Goal: Transaction & Acquisition: Download file/media

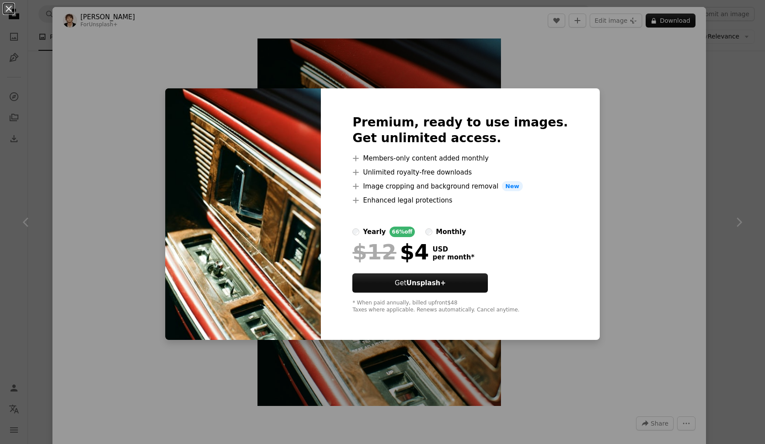
scroll to position [2826, 0]
click at [661, 202] on div "An X shape Premium, ready to use images. Get unlimited access. A plus sign Memb…" at bounding box center [382, 222] width 765 height 444
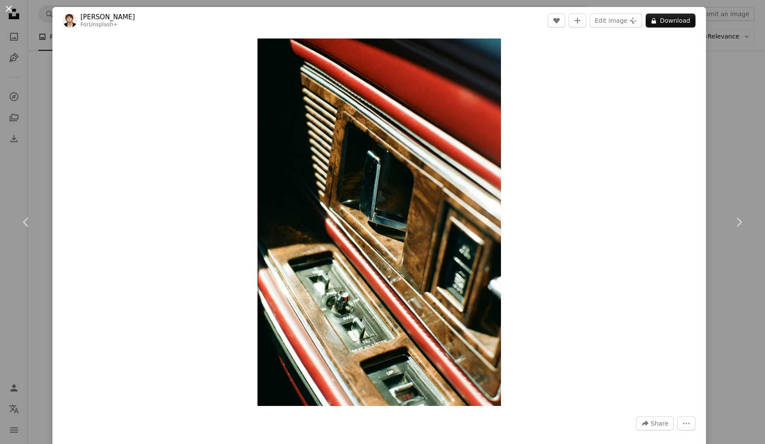
click at [9, 11] on button "An X shape" at bounding box center [8, 8] width 10 height 10
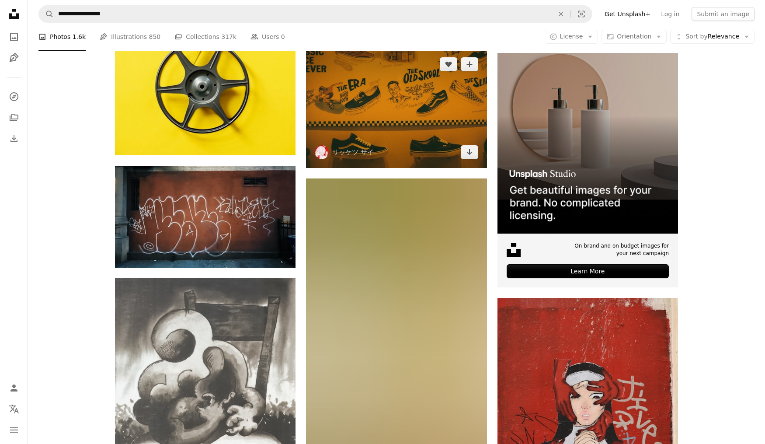
scroll to position [4264, 0]
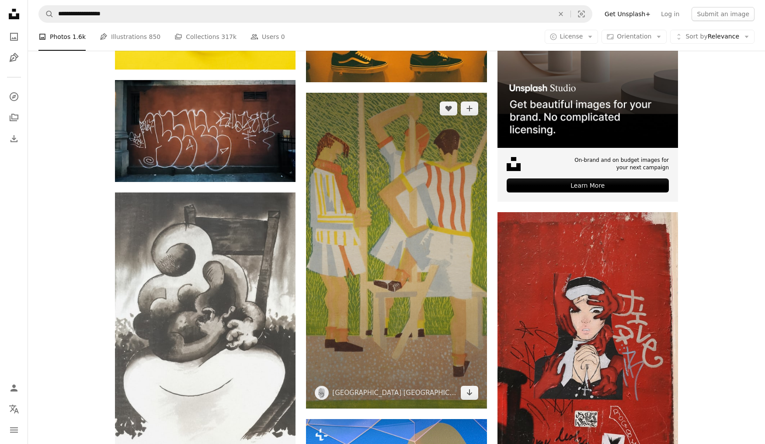
click at [451, 256] on img at bounding box center [396, 251] width 181 height 316
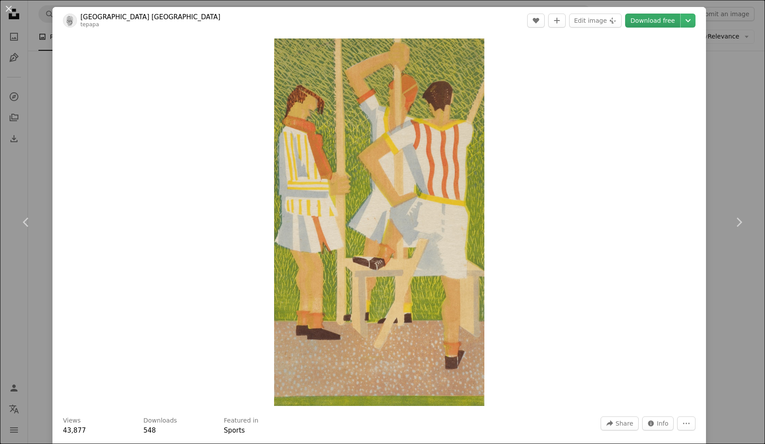
click at [660, 20] on link "Download free" at bounding box center [652, 21] width 55 height 14
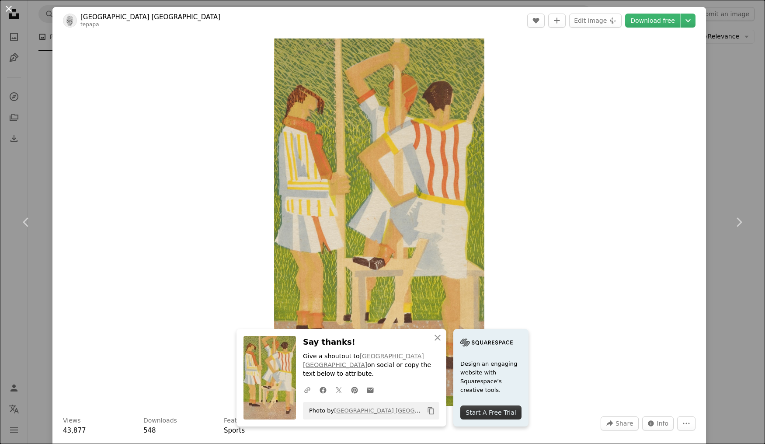
click at [10, 9] on button "An X shape" at bounding box center [8, 8] width 10 height 10
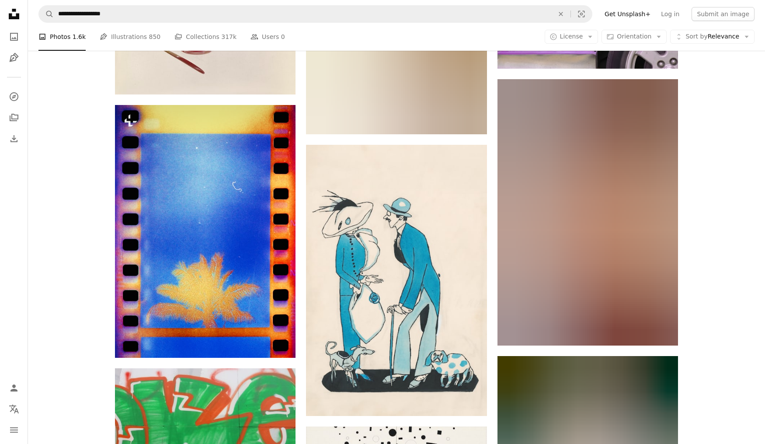
scroll to position [5424, 0]
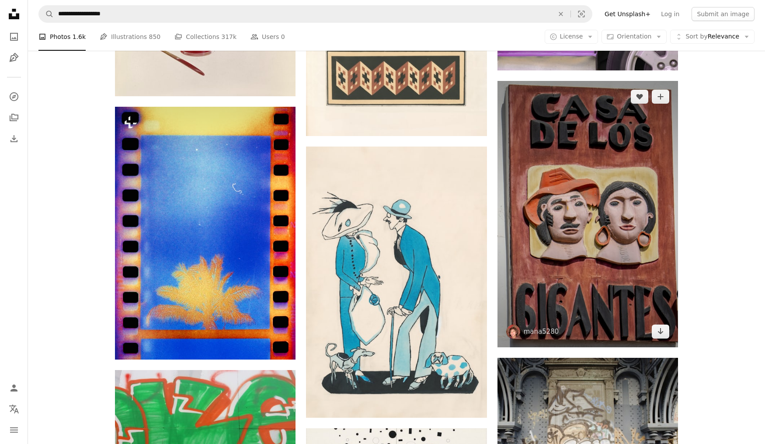
click at [640, 215] on img at bounding box center [587, 214] width 181 height 266
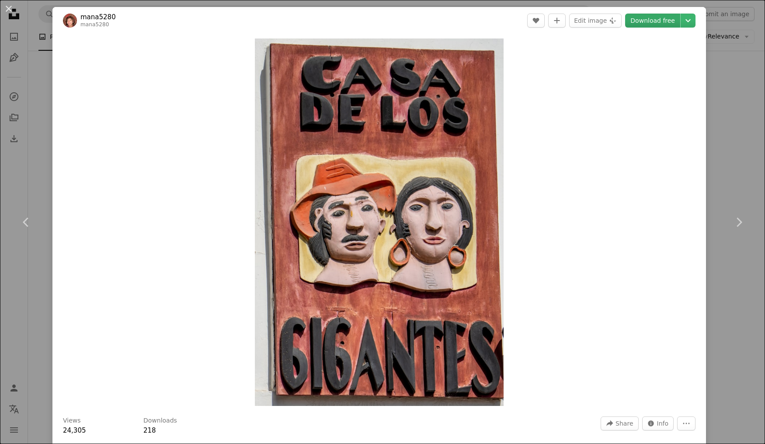
click at [659, 22] on link "Download free" at bounding box center [652, 21] width 55 height 14
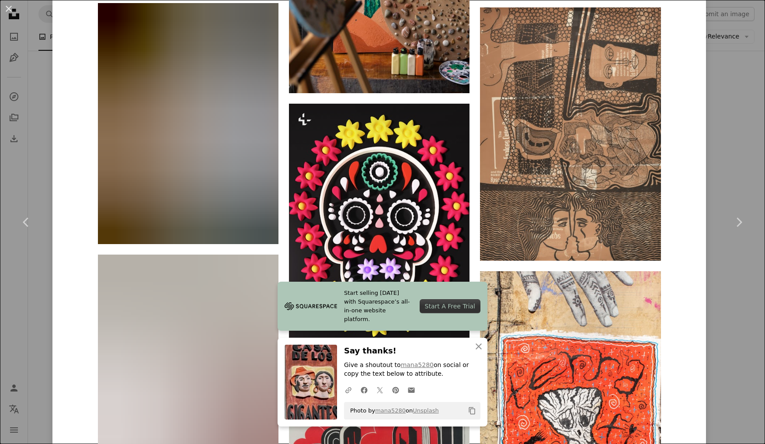
scroll to position [2281, 0]
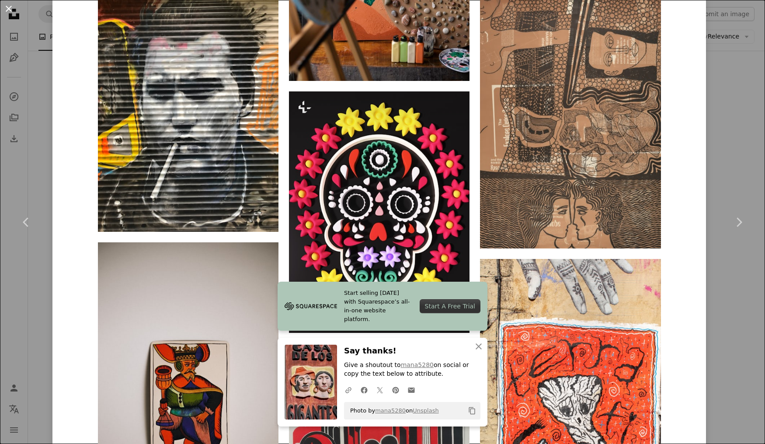
click at [9, 10] on button "An X shape" at bounding box center [8, 8] width 10 height 10
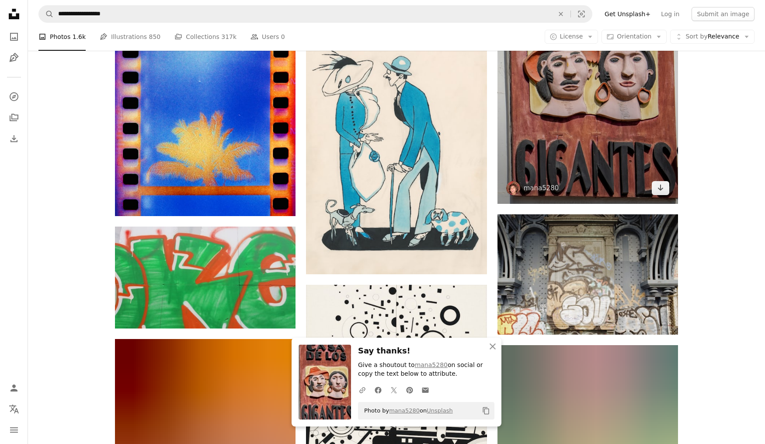
scroll to position [5714, 0]
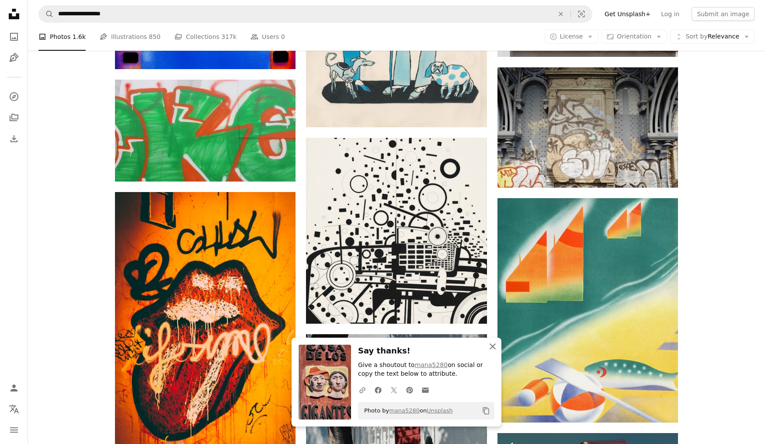
click at [491, 349] on icon "button" at bounding box center [493, 346] width 6 height 6
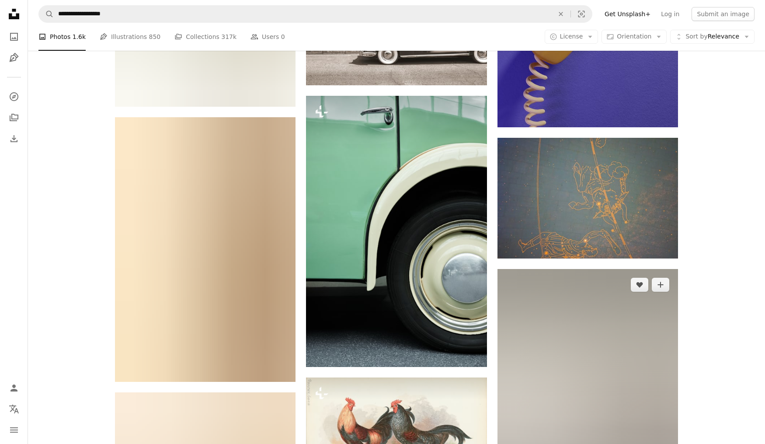
scroll to position [38607, 0]
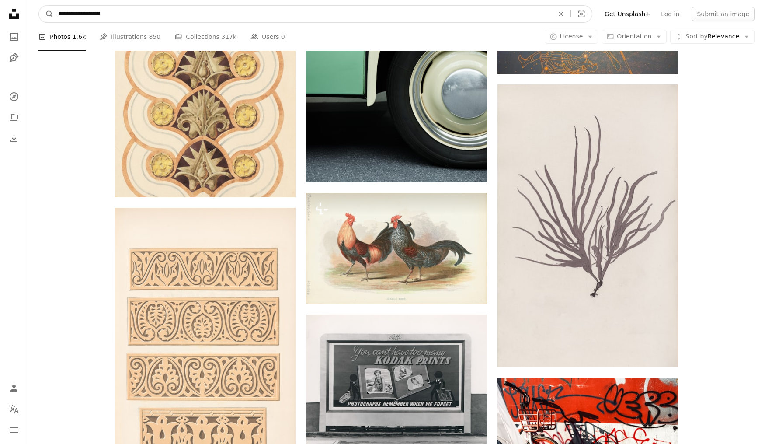
click at [340, 20] on input "**********" at bounding box center [302, 14] width 497 height 17
drag, startPoint x: 120, startPoint y: 14, endPoint x: 0, endPoint y: 14, distance: 120.2
paste input "**"
type input "**********"
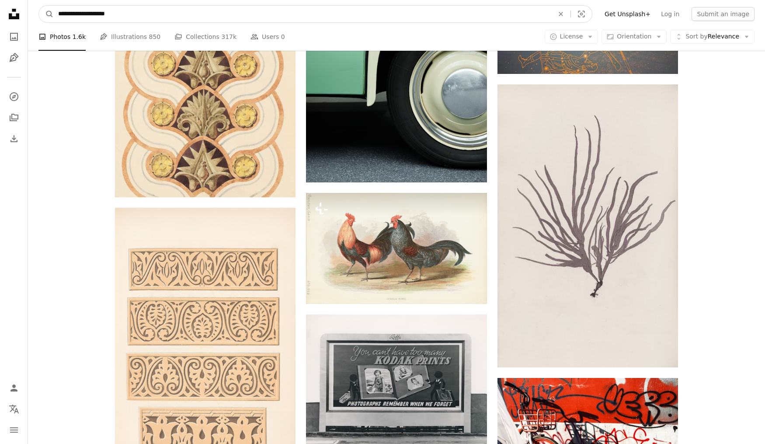
click at [46, 14] on button "A magnifying glass" at bounding box center [46, 14] width 15 height 17
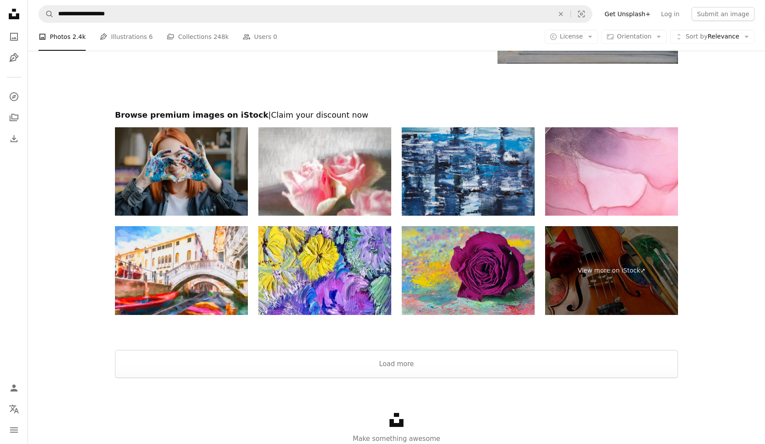
scroll to position [1645, 0]
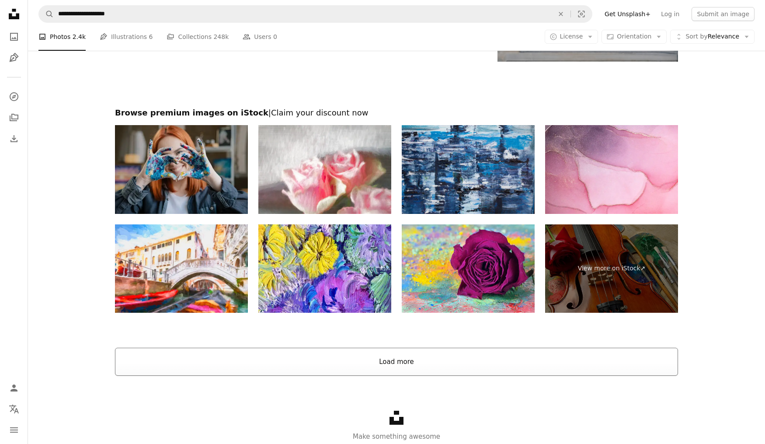
click at [413, 362] on button "Load more" at bounding box center [396, 362] width 563 height 28
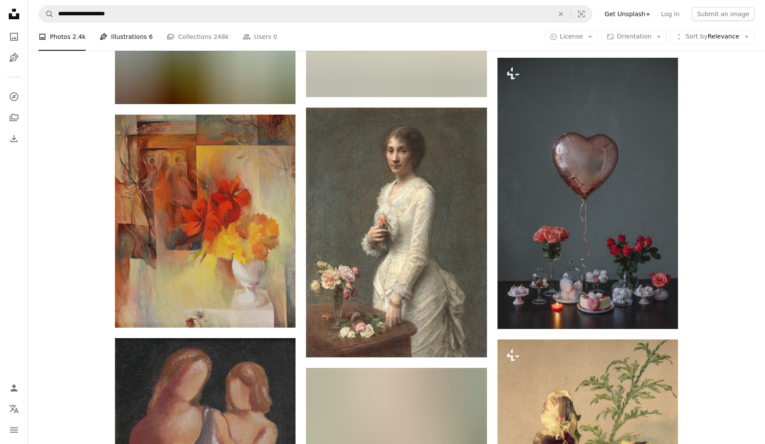
scroll to position [10706, 0]
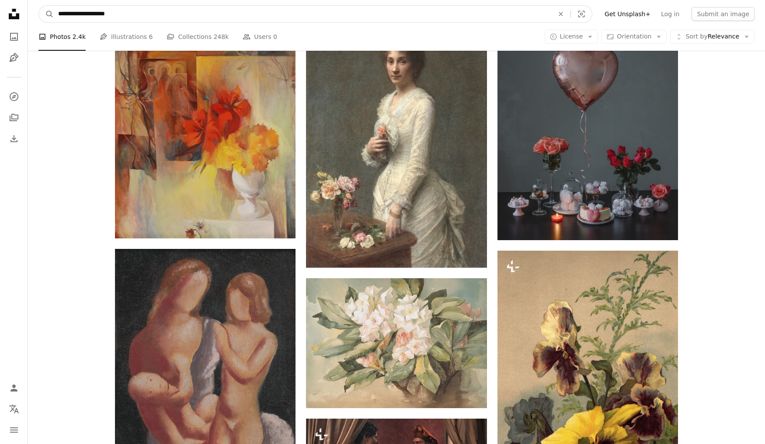
drag, startPoint x: 133, startPoint y: 16, endPoint x: 37, endPoint y: 6, distance: 97.2
click at [37, 6] on nav "**********" at bounding box center [396, 14] width 737 height 28
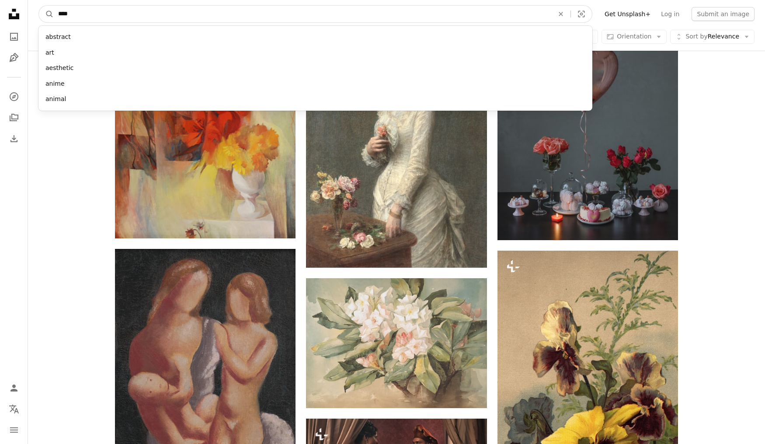
type input "***"
click at [46, 14] on button "A magnifying glass" at bounding box center [46, 14] width 15 height 17
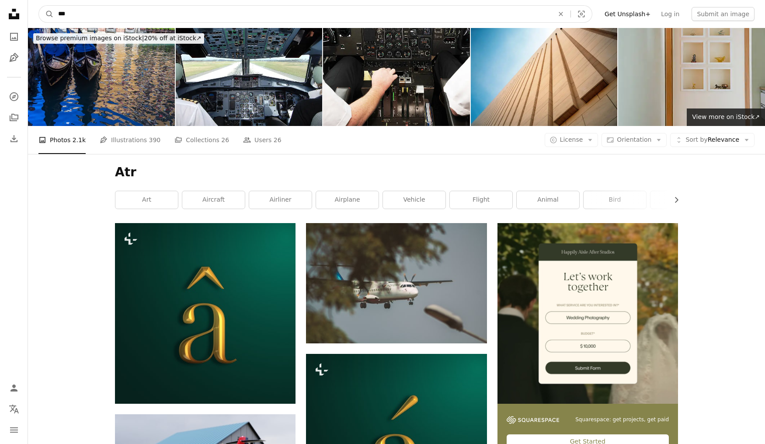
click at [77, 10] on input "***" at bounding box center [302, 14] width 497 height 17
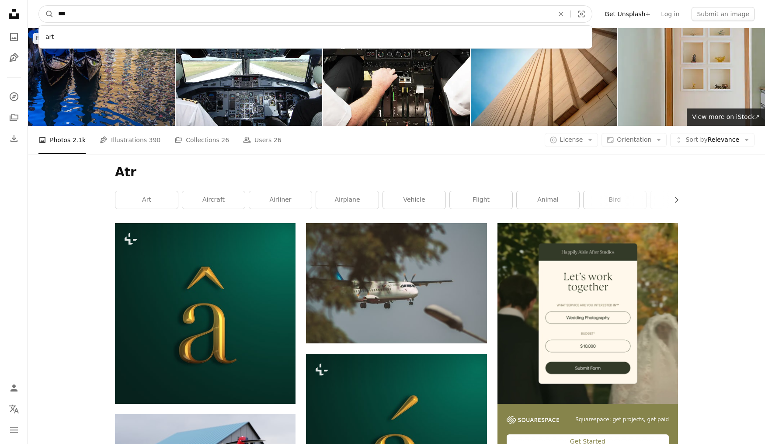
click at [54, 17] on input "***" at bounding box center [302, 14] width 497 height 17
click at [82, 16] on input "***" at bounding box center [302, 14] width 497 height 17
type input "***"
click at [46, 14] on button "A magnifying glass" at bounding box center [46, 14] width 15 height 17
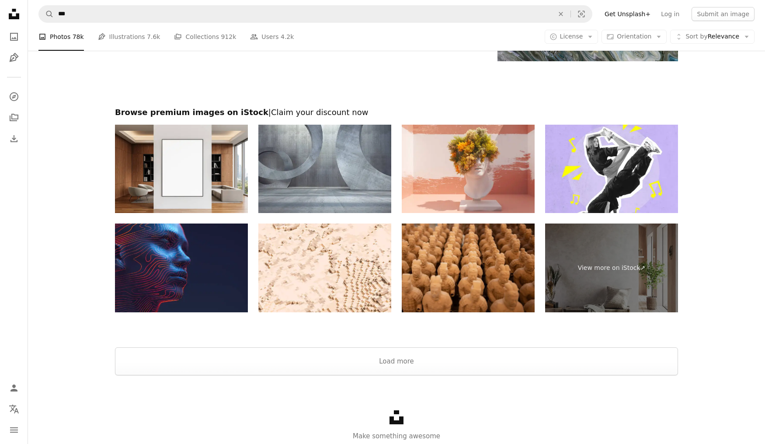
scroll to position [1827, 0]
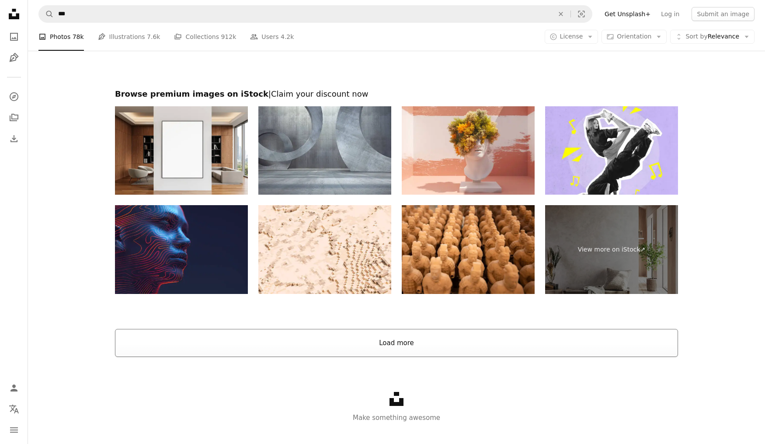
click at [396, 340] on button "Load more" at bounding box center [396, 343] width 563 height 28
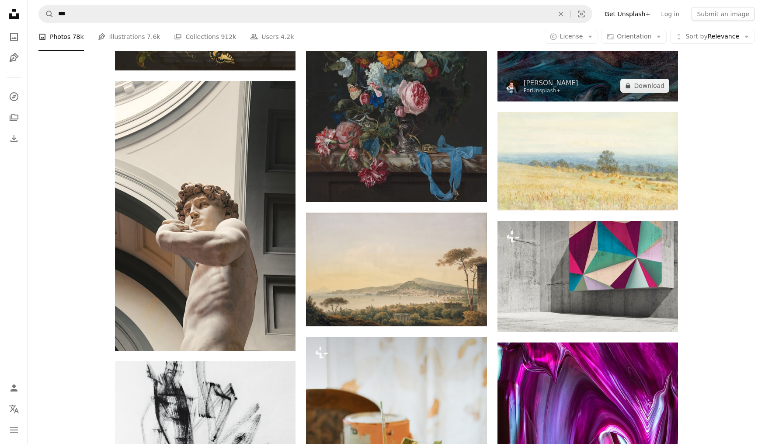
scroll to position [3071, 0]
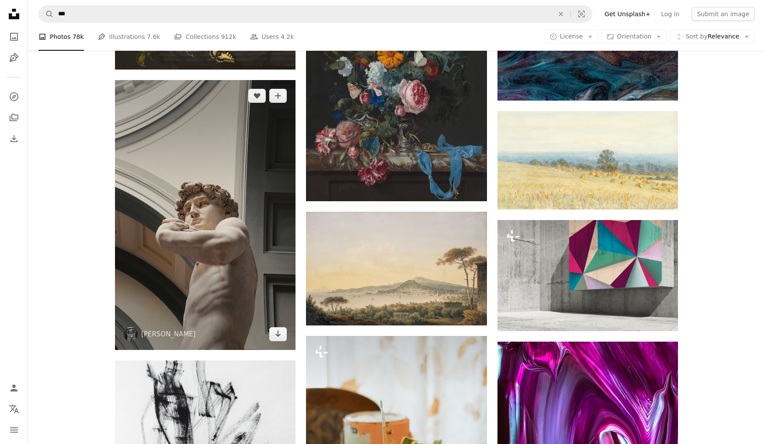
click at [248, 169] on img at bounding box center [205, 215] width 181 height 270
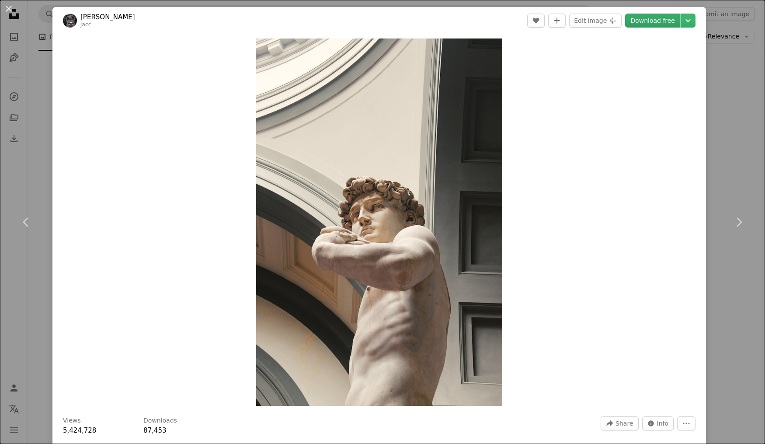
click at [656, 23] on link "Download free" at bounding box center [652, 21] width 55 height 14
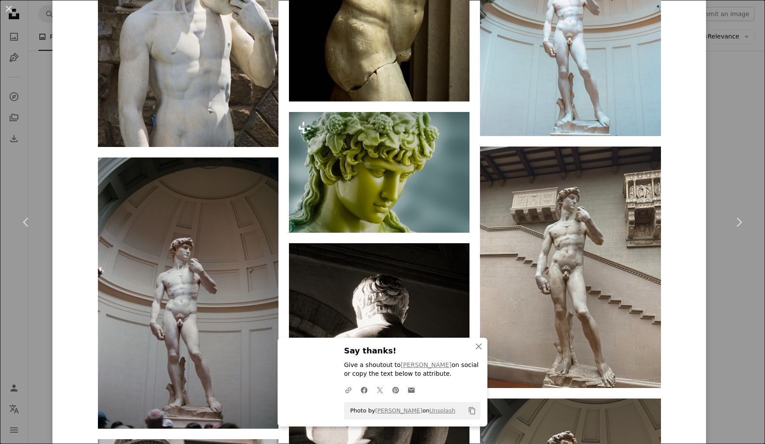
scroll to position [1422, 0]
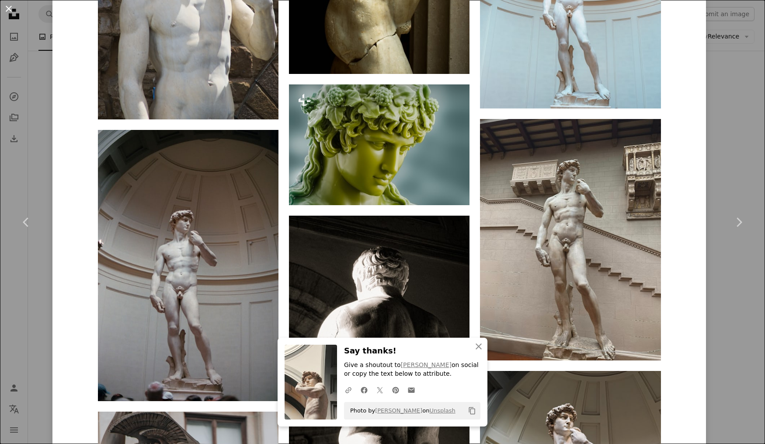
click at [10, 10] on button "An X shape" at bounding box center [8, 8] width 10 height 10
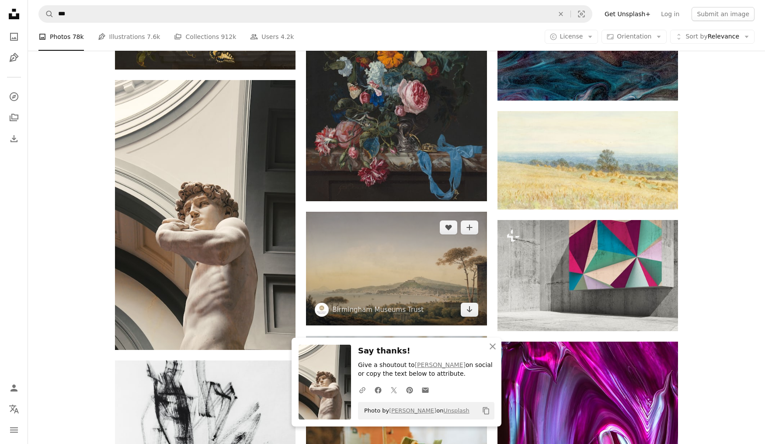
drag, startPoint x: 491, startPoint y: 345, endPoint x: 452, endPoint y: 311, distance: 52.0
click at [491, 345] on icon "An X shape" at bounding box center [492, 346] width 10 height 10
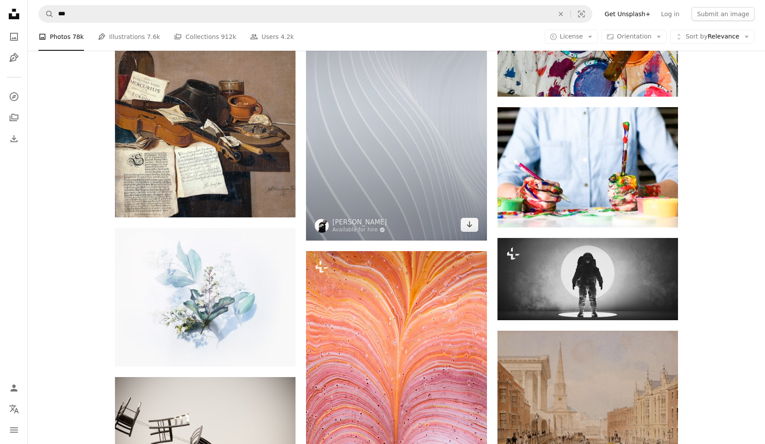
scroll to position [7679, 0]
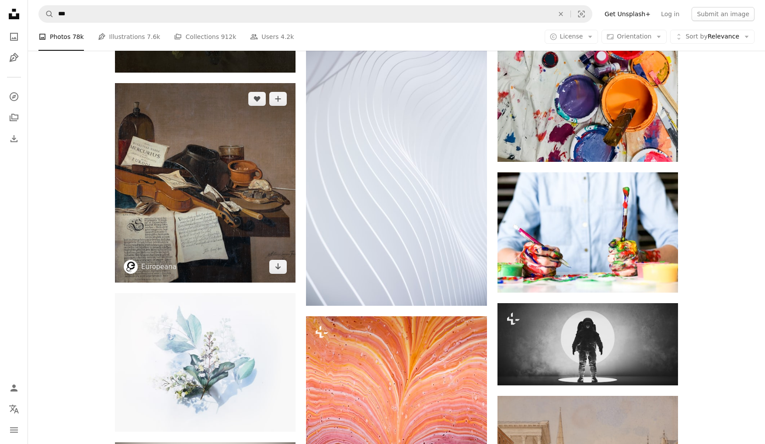
click at [255, 182] on img at bounding box center [205, 182] width 181 height 199
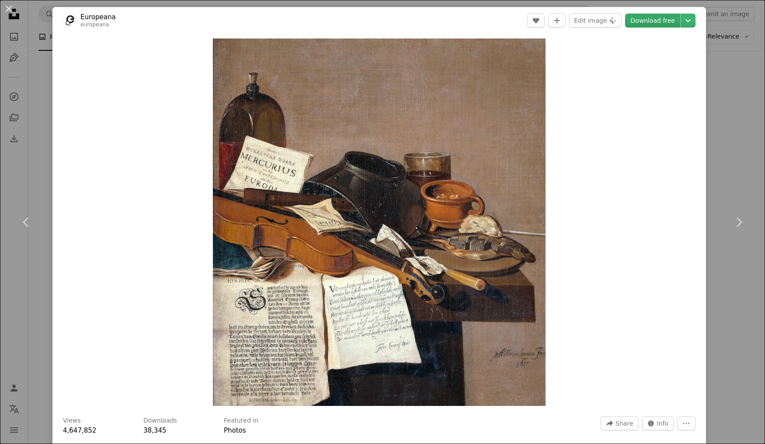
click at [659, 24] on link "Download free" at bounding box center [652, 21] width 55 height 14
drag, startPoint x: 6, startPoint y: 7, endPoint x: 61, endPoint y: 31, distance: 59.8
click at [6, 7] on button "An X shape" at bounding box center [8, 8] width 10 height 10
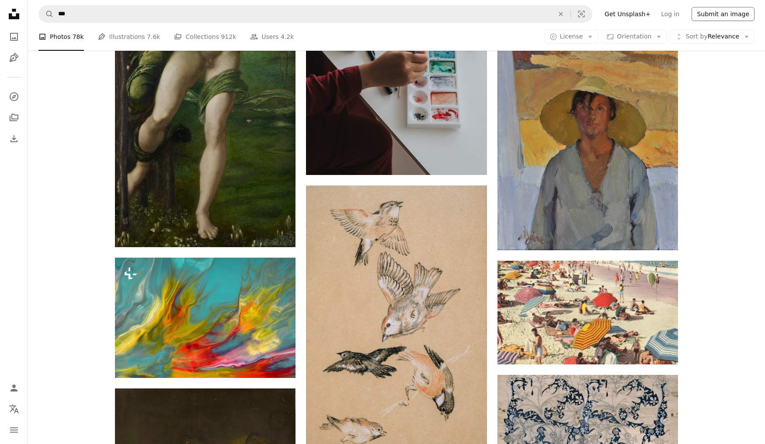
scroll to position [16064, 0]
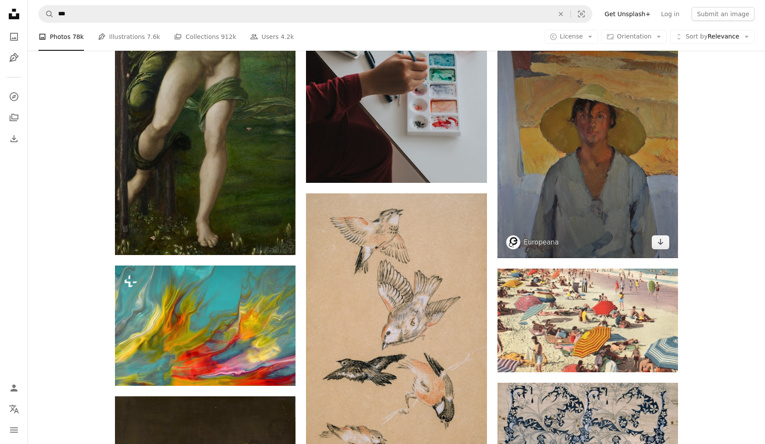
click at [645, 133] on img at bounding box center [587, 136] width 181 height 243
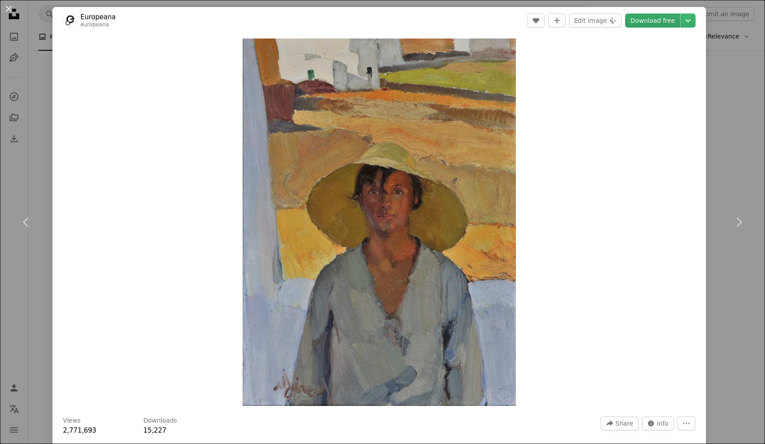
click at [658, 23] on link "Download free" at bounding box center [652, 21] width 55 height 14
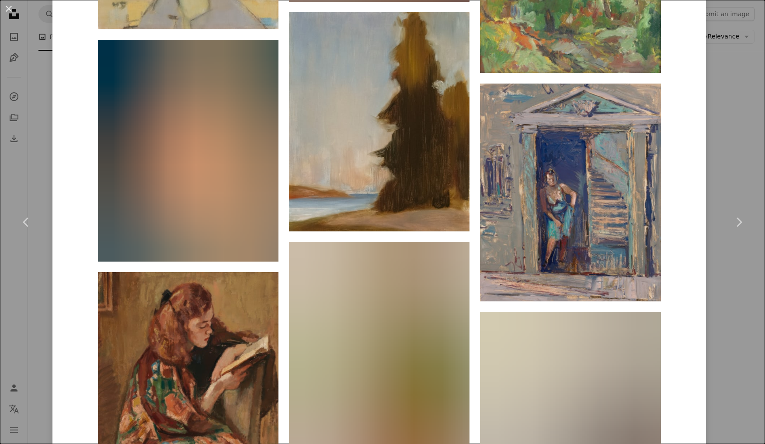
scroll to position [5942, 0]
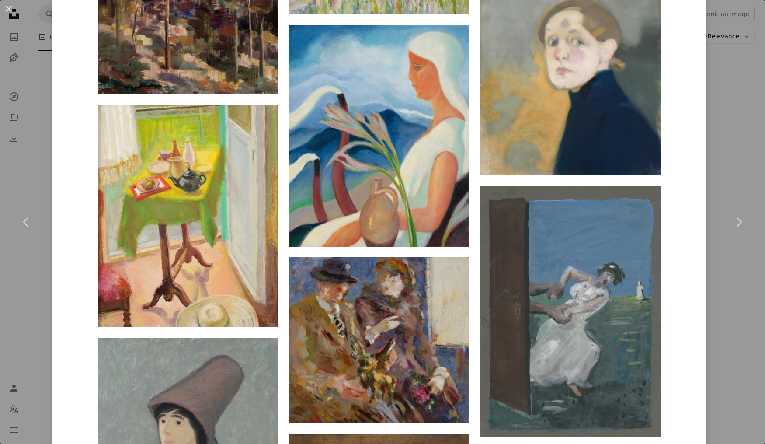
drag, startPoint x: 9, startPoint y: 8, endPoint x: 438, endPoint y: 210, distance: 474.4
click at [9, 8] on button "An X shape" at bounding box center [8, 8] width 10 height 10
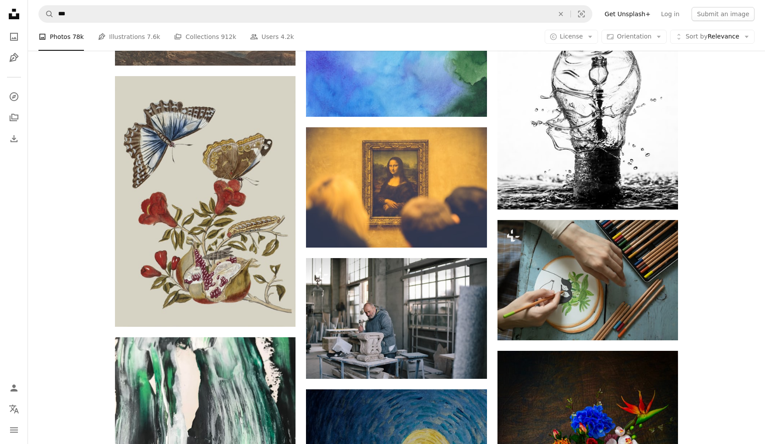
scroll to position [18266, 0]
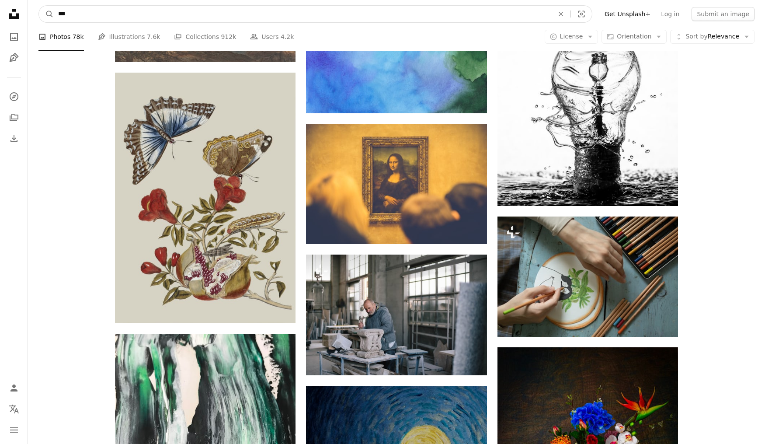
drag, startPoint x: 59, startPoint y: 15, endPoint x: 104, endPoint y: 26, distance: 46.3
click at [59, 15] on input "***" at bounding box center [302, 14] width 497 height 17
type input "*******"
click at [46, 14] on button "A magnifying glass" at bounding box center [46, 14] width 15 height 17
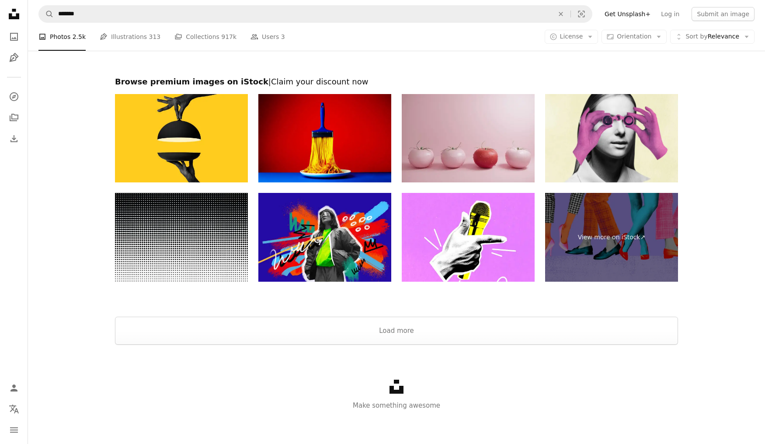
scroll to position [1892, 0]
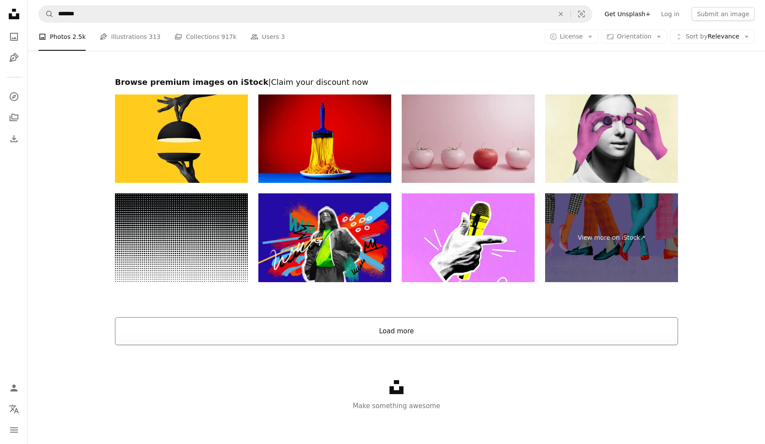
click at [399, 333] on button "Load more" at bounding box center [396, 331] width 563 height 28
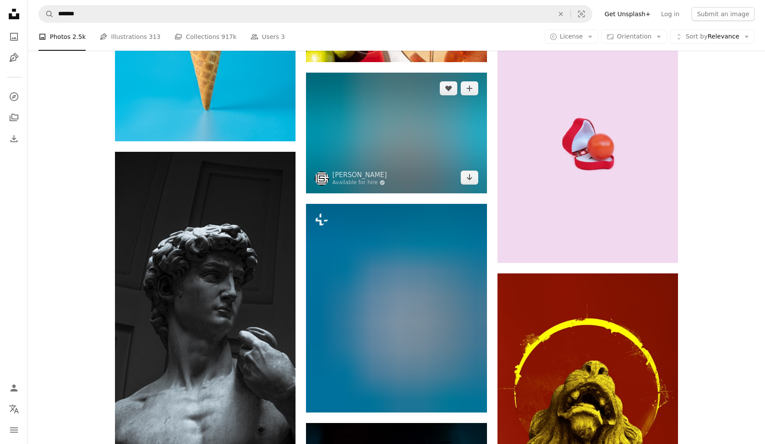
scroll to position [5802, 0]
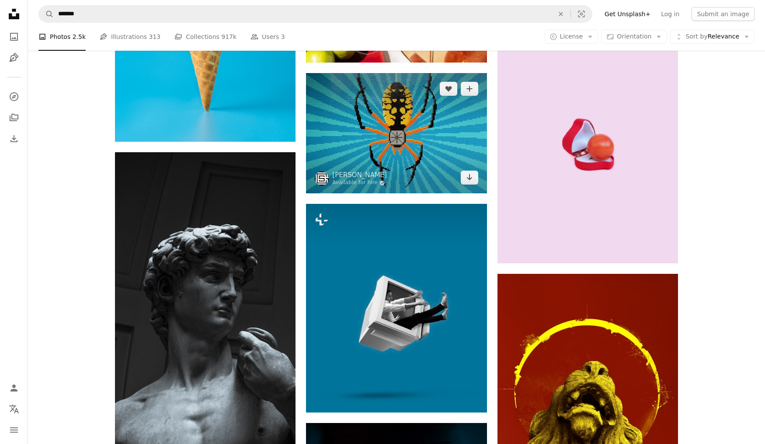
click at [394, 140] on img at bounding box center [396, 133] width 181 height 120
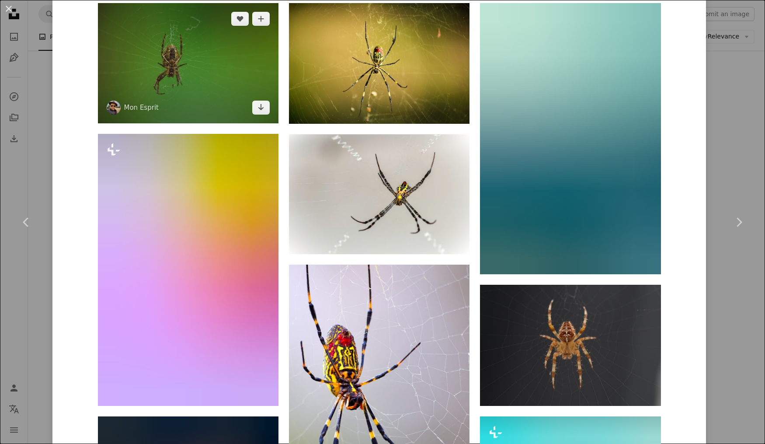
scroll to position [717, 0]
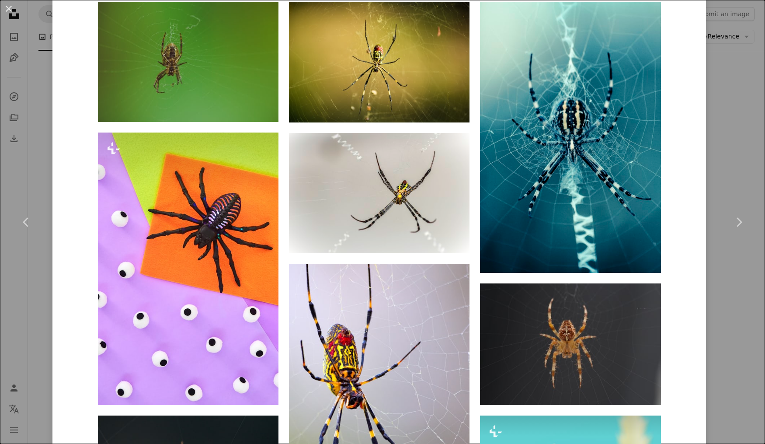
drag, startPoint x: 7, startPoint y: 7, endPoint x: 246, endPoint y: 160, distance: 283.5
click at [7, 7] on button "An X shape" at bounding box center [8, 8] width 10 height 10
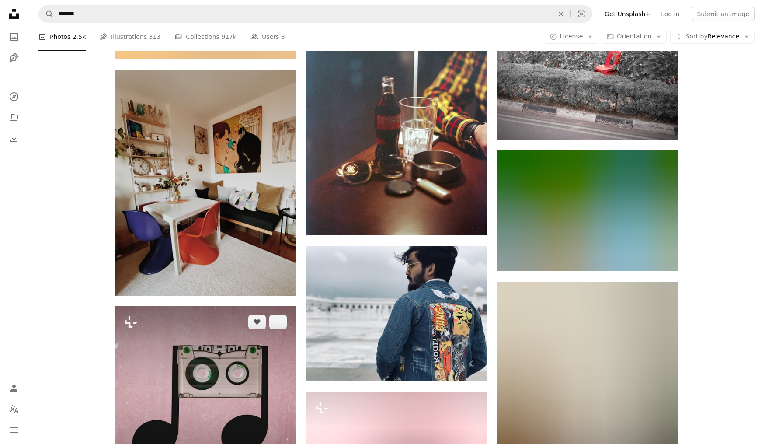
scroll to position [9491, 0]
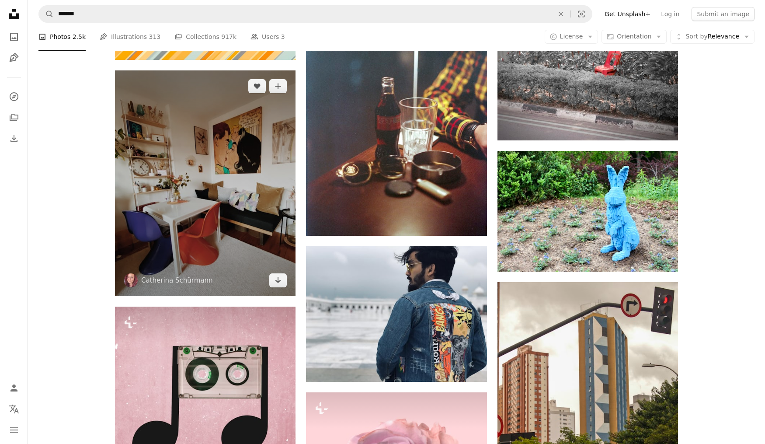
click at [250, 215] on img at bounding box center [205, 183] width 181 height 226
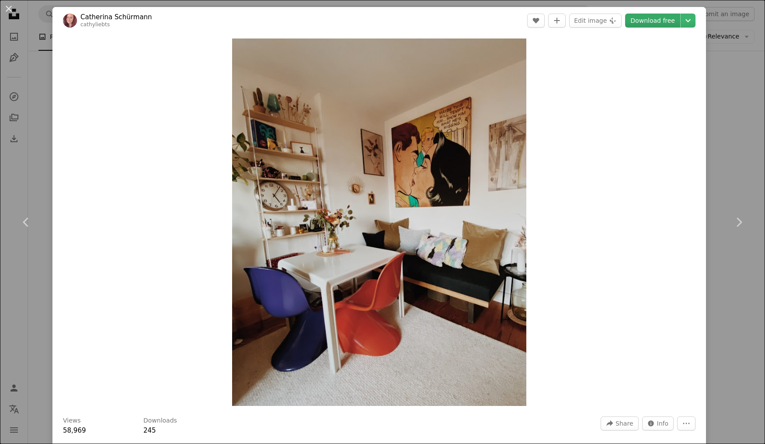
click at [672, 22] on link "Download free" at bounding box center [652, 21] width 55 height 14
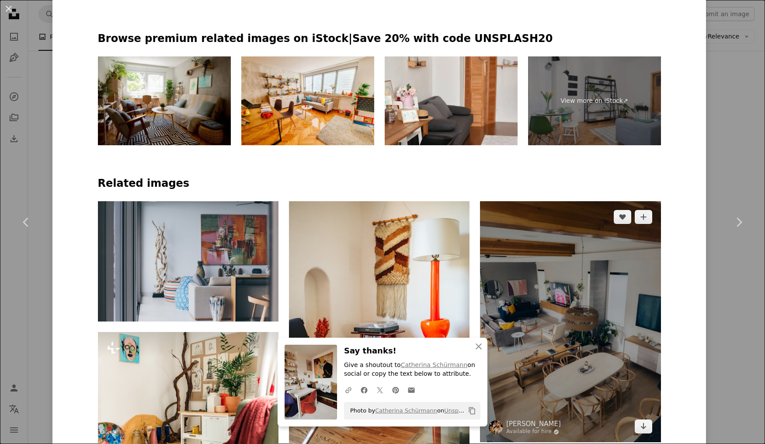
scroll to position [628, 0]
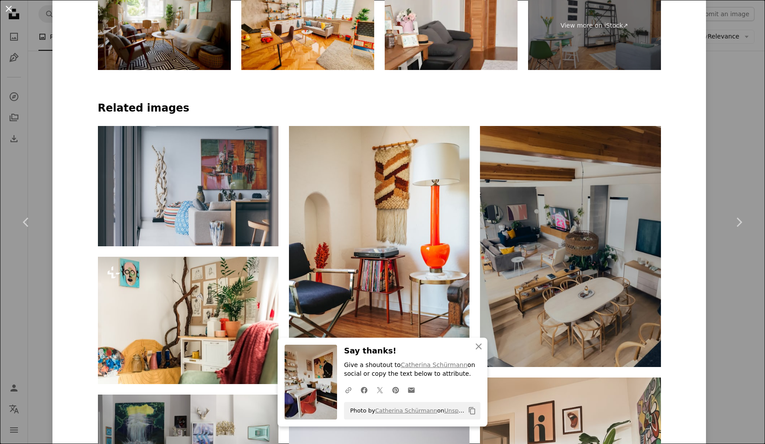
click at [7, 6] on button "An X shape" at bounding box center [8, 8] width 10 height 10
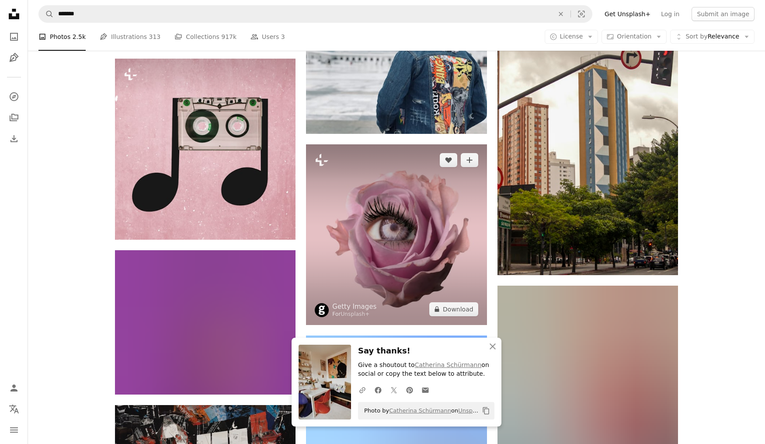
scroll to position [9818, 0]
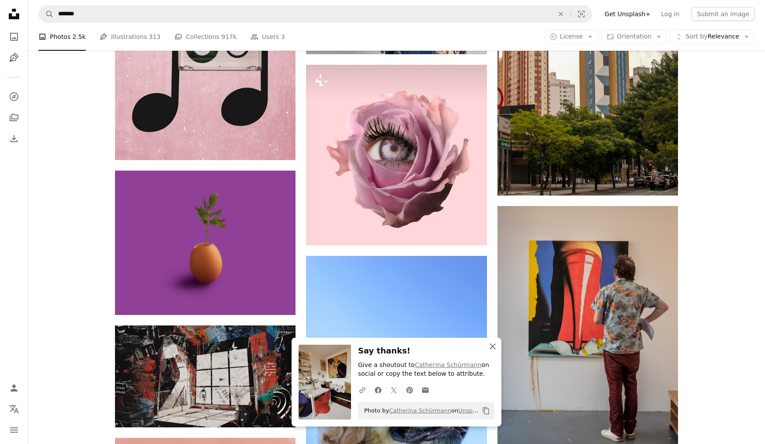
click at [494, 346] on icon "button" at bounding box center [493, 346] width 6 height 6
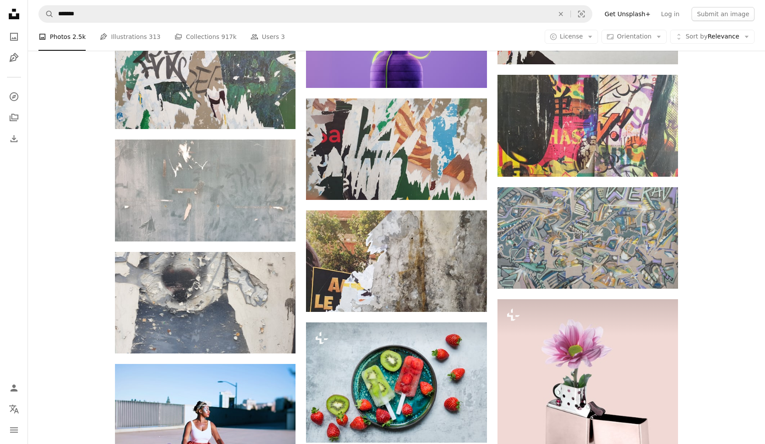
scroll to position [16175, 0]
